Goal: Task Accomplishment & Management: Manage account settings

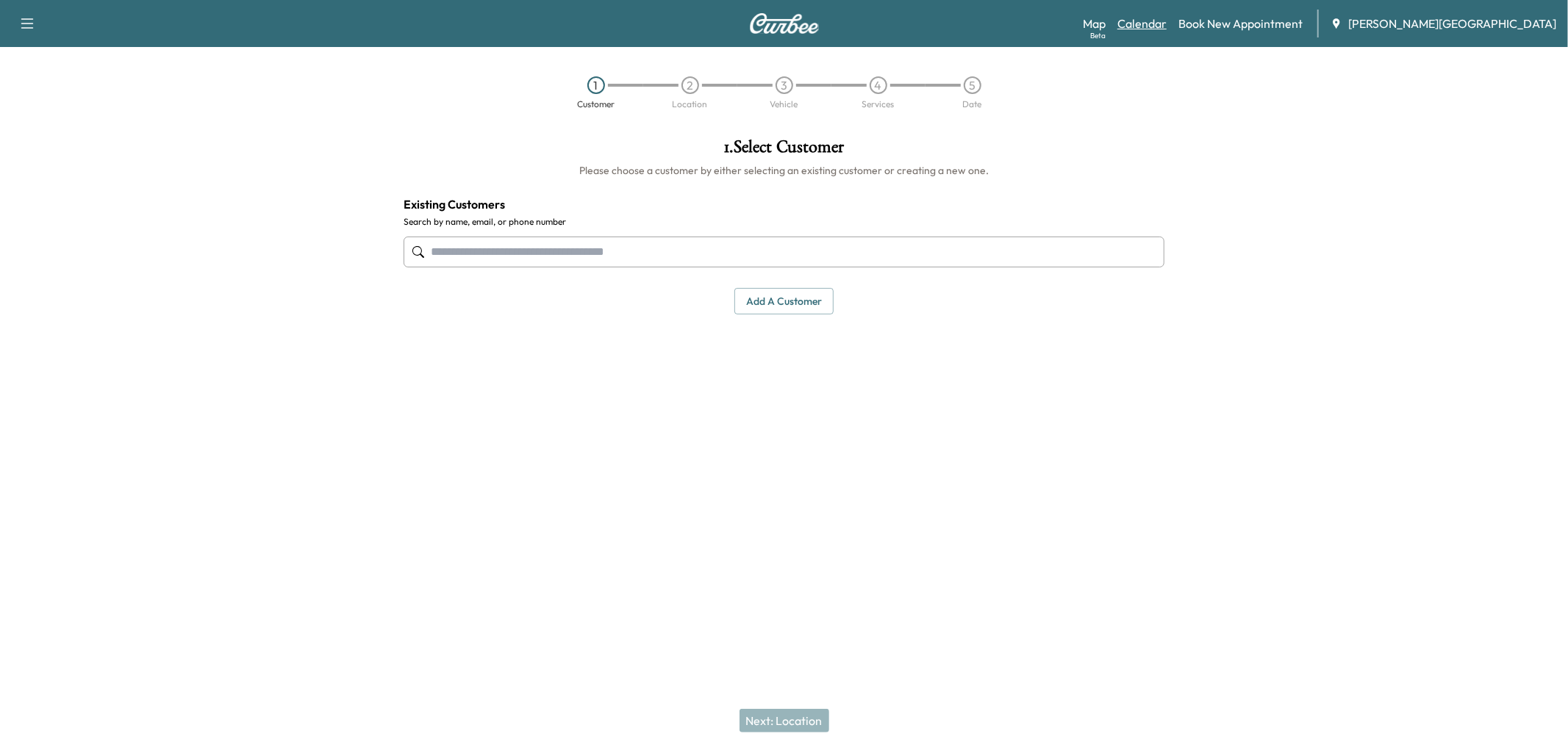
click at [1167, 22] on link "Calendar" at bounding box center [1142, 23] width 49 height 18
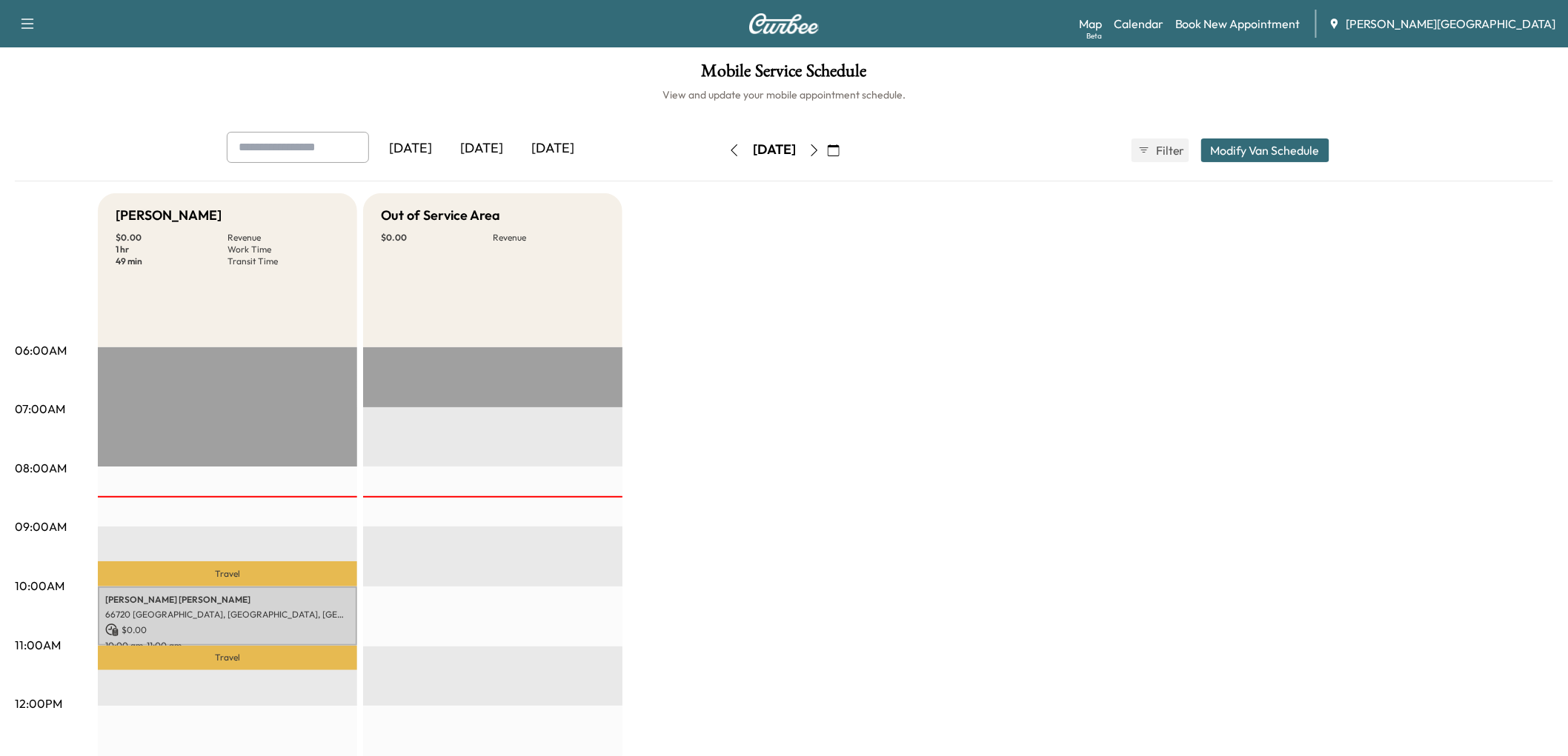
drag, startPoint x: 506, startPoint y: 180, endPoint x: 508, endPoint y: 231, distance: 51.0
click at [506, 166] on div "[DATE]" at bounding box center [481, 148] width 71 height 34
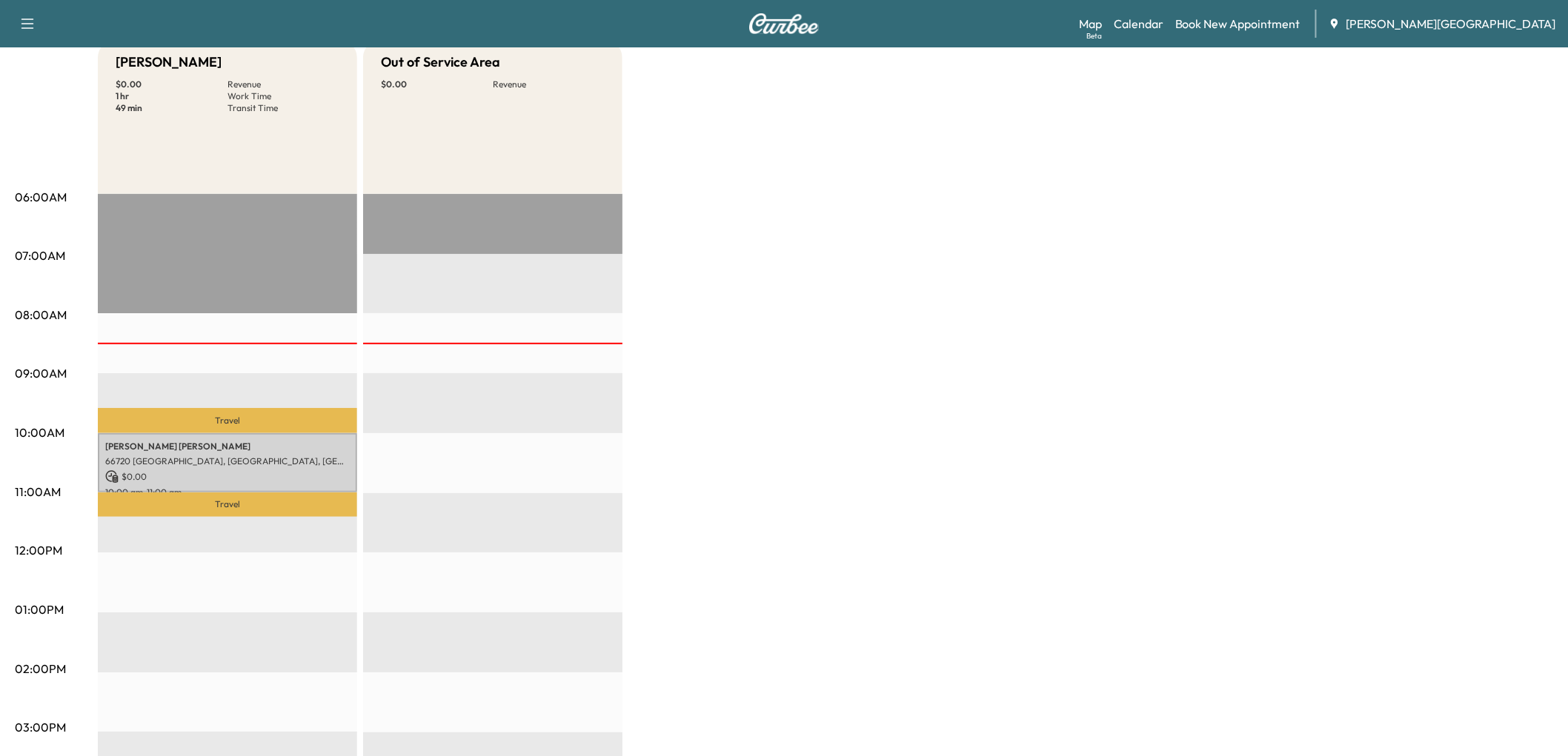
scroll to position [165, 0]
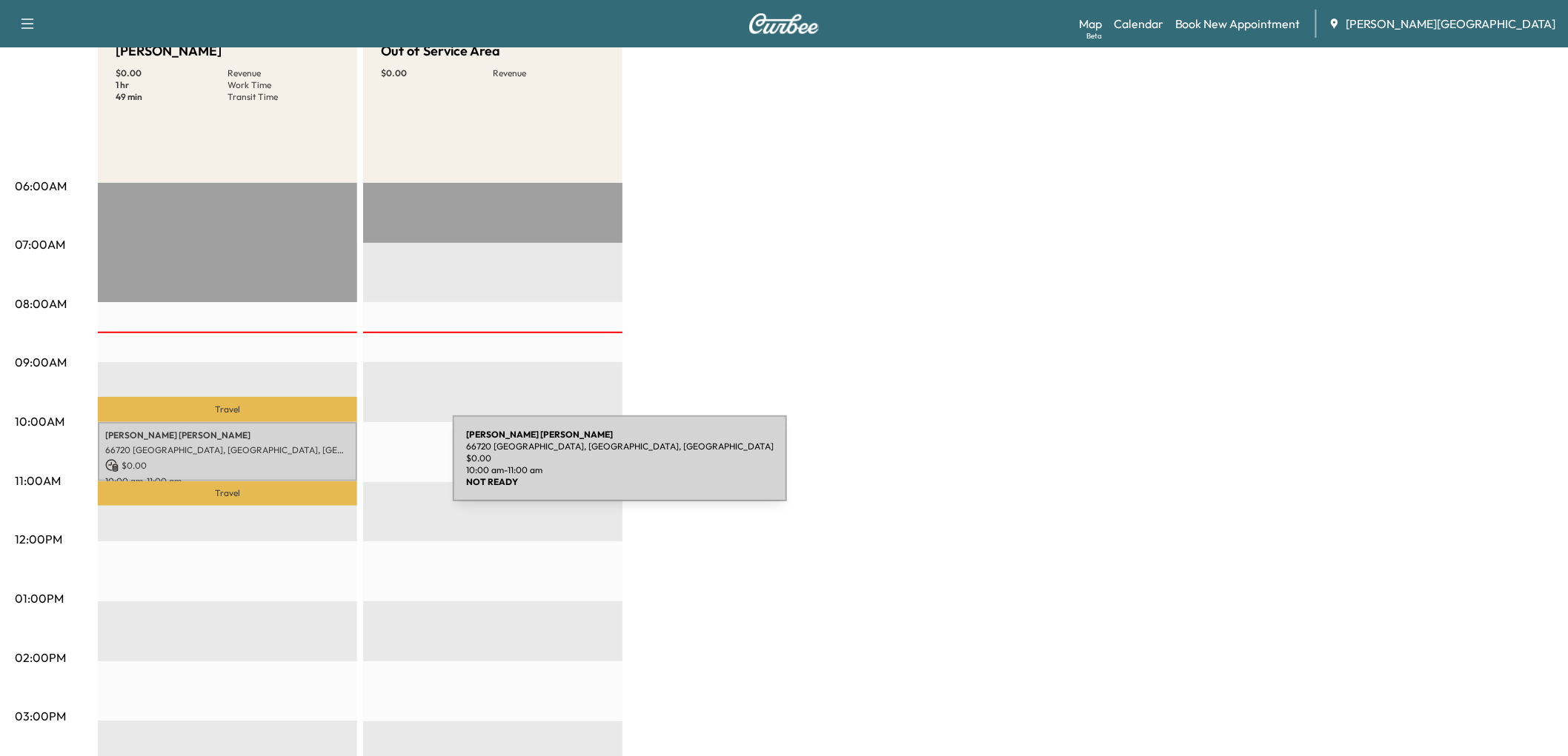
click at [342, 442] on p "[PERSON_NAME]" at bounding box center [228, 435] width 244 height 12
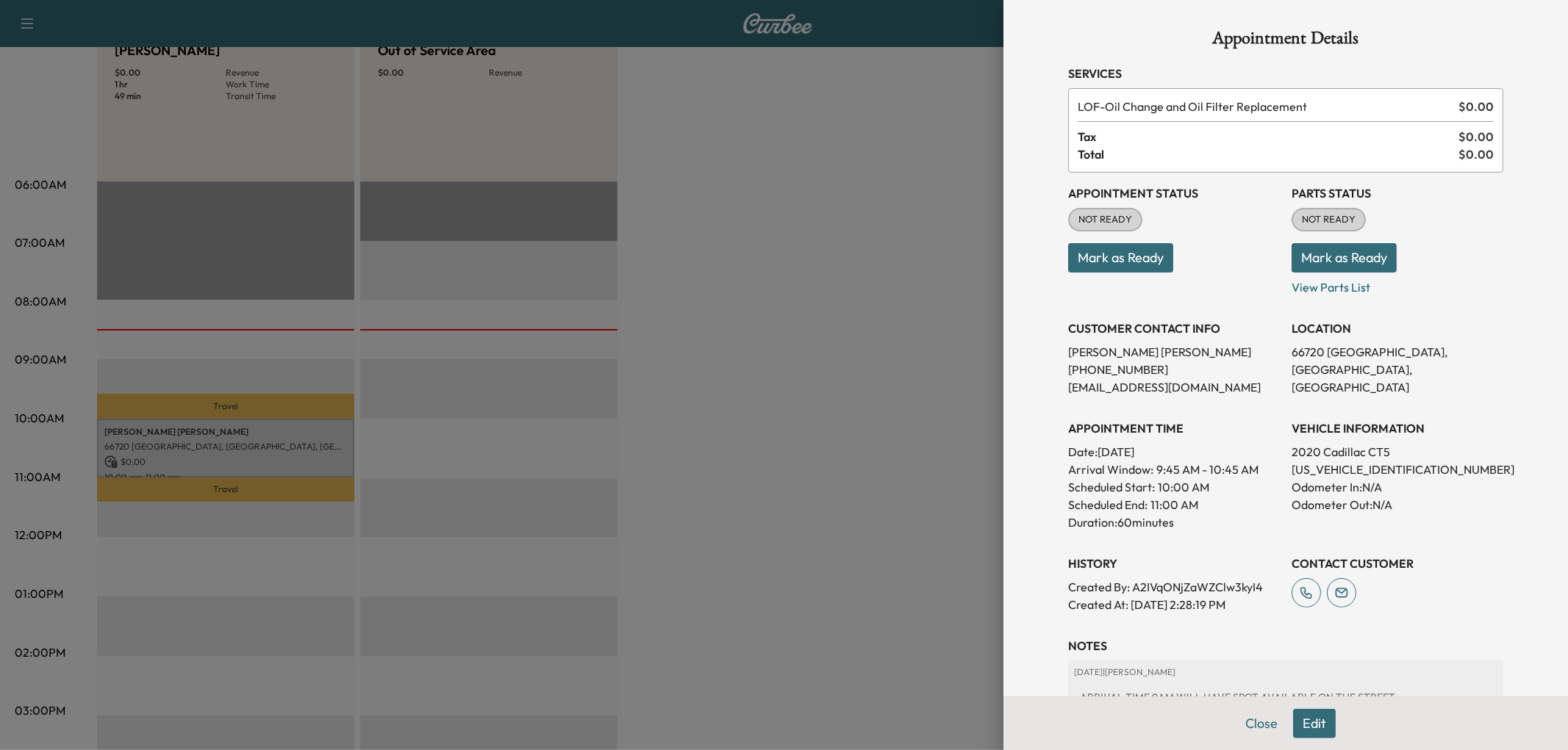
click at [1133, 273] on button "Mark as Ready" at bounding box center [1121, 258] width 106 height 30
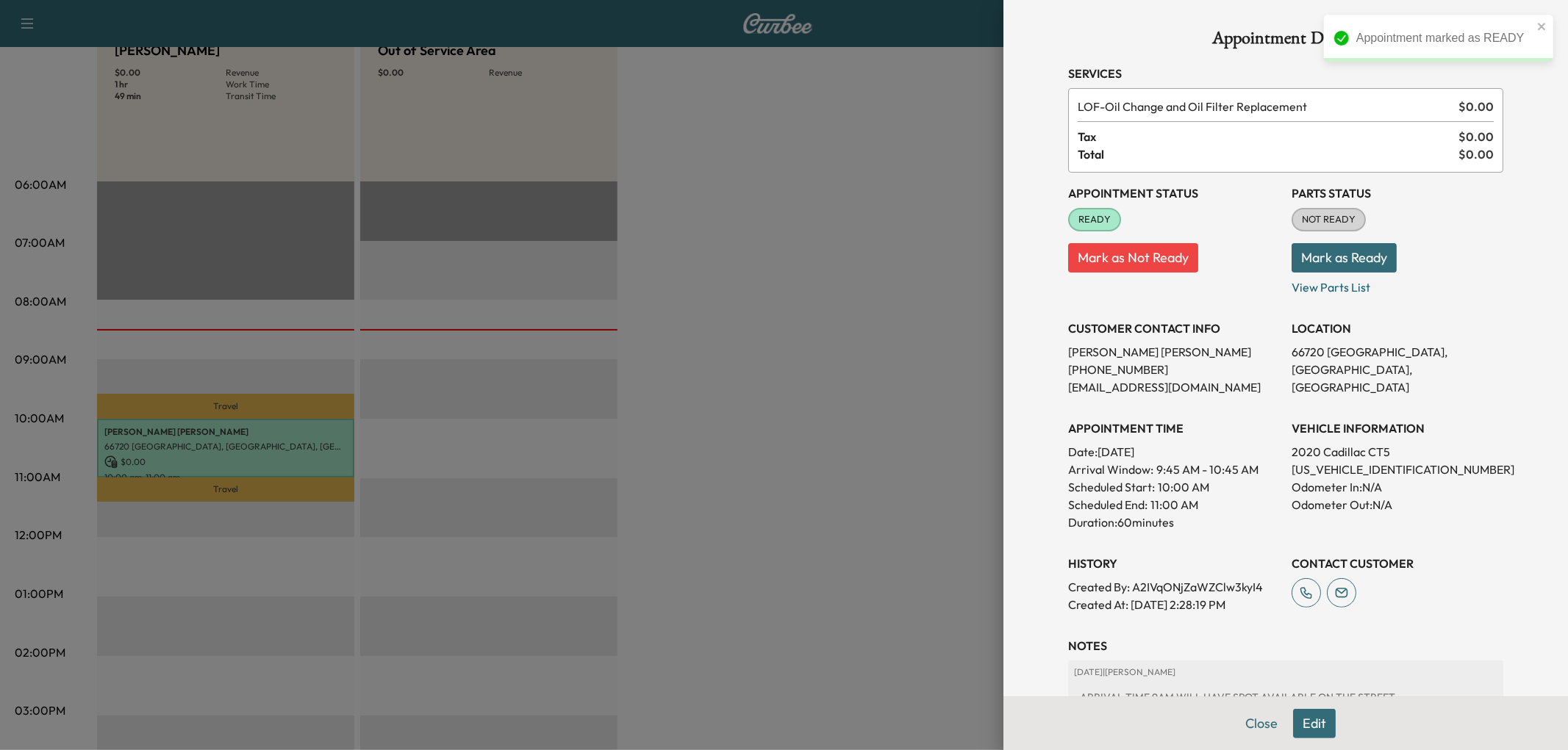
click at [819, 254] on div at bounding box center [784, 375] width 1568 height 750
